Goal: Find specific page/section: Find specific page/section

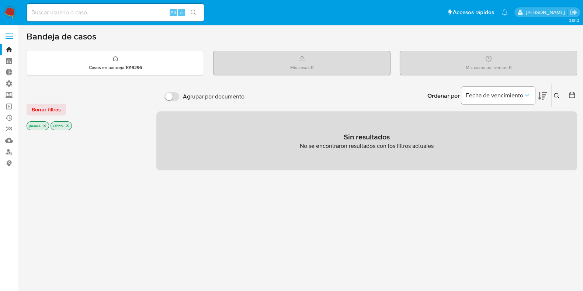
click at [132, 5] on div "Alt s" at bounding box center [115, 13] width 177 height 18
click at [131, 12] on input at bounding box center [115, 13] width 177 height 10
click at [6, 33] on span at bounding box center [9, 33] width 7 height 1
click at [0, 0] on input "checkbox" at bounding box center [0, 0] width 0 height 0
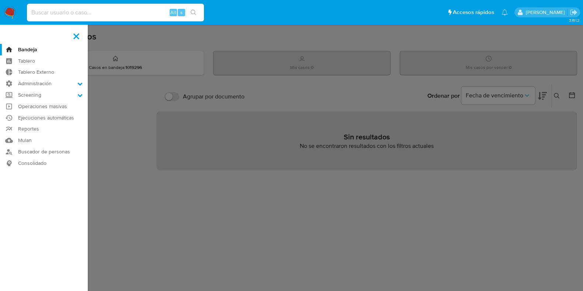
click at [70, 12] on input at bounding box center [115, 13] width 177 height 10
type input "lasalajuli"
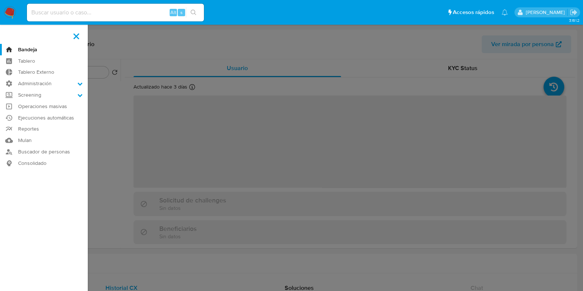
select select "10"
click at [147, 46] on label at bounding box center [291, 145] width 583 height 291
click at [0, 0] on input "checkbox" at bounding box center [0, 0] width 0 height 0
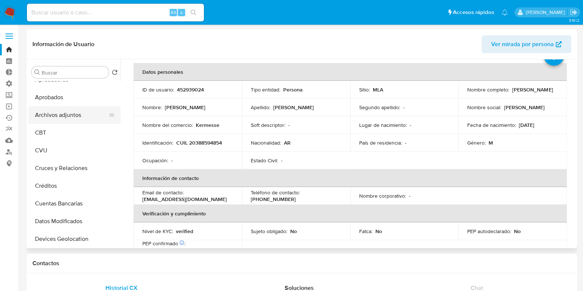
scroll to position [92, 0]
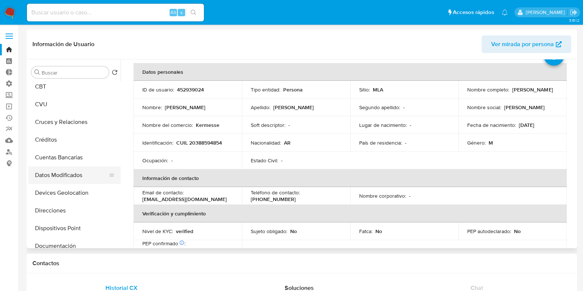
click at [67, 172] on button "Datos Modificados" at bounding box center [71, 175] width 86 height 18
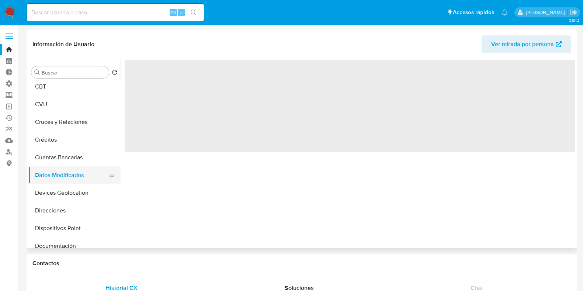
scroll to position [0, 0]
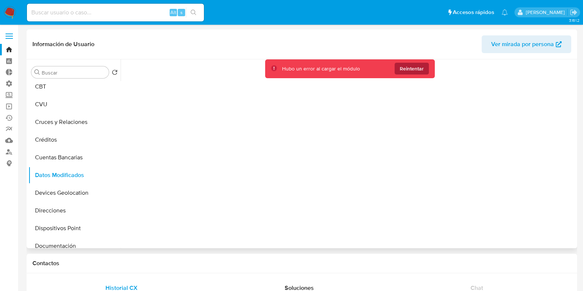
click at [407, 71] on span "Reintentar" at bounding box center [412, 69] width 24 height 12
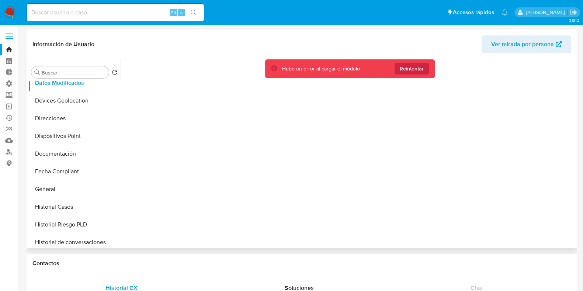
scroll to position [184, 0]
